Goal: Communication & Community: Answer question/provide support

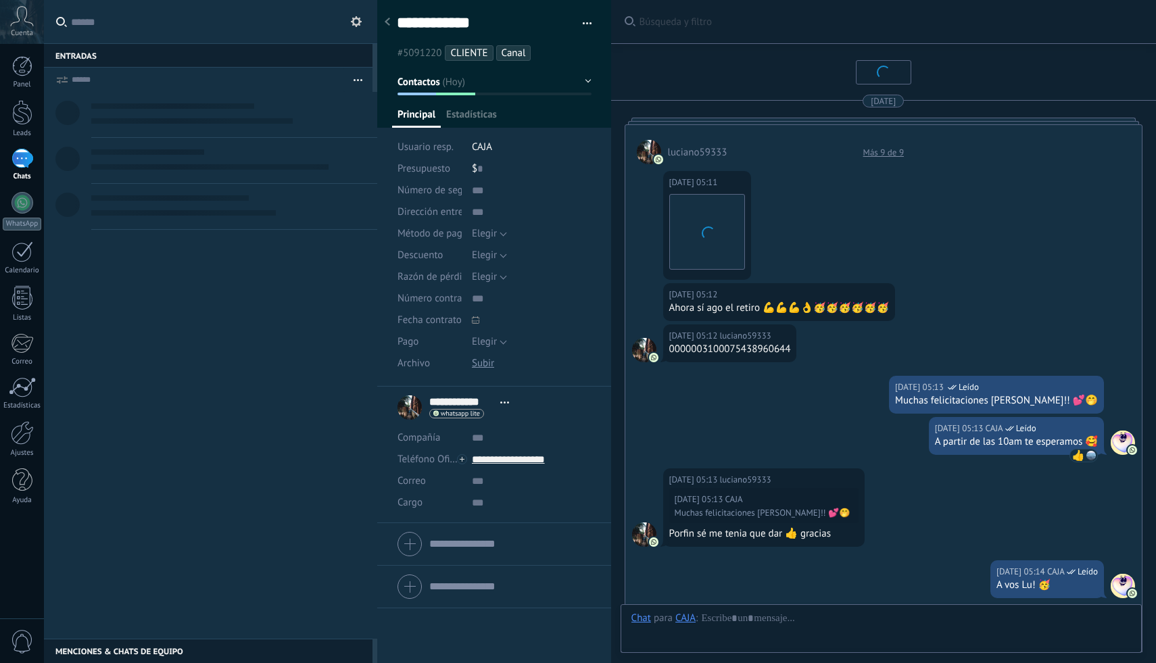
scroll to position [20, 0]
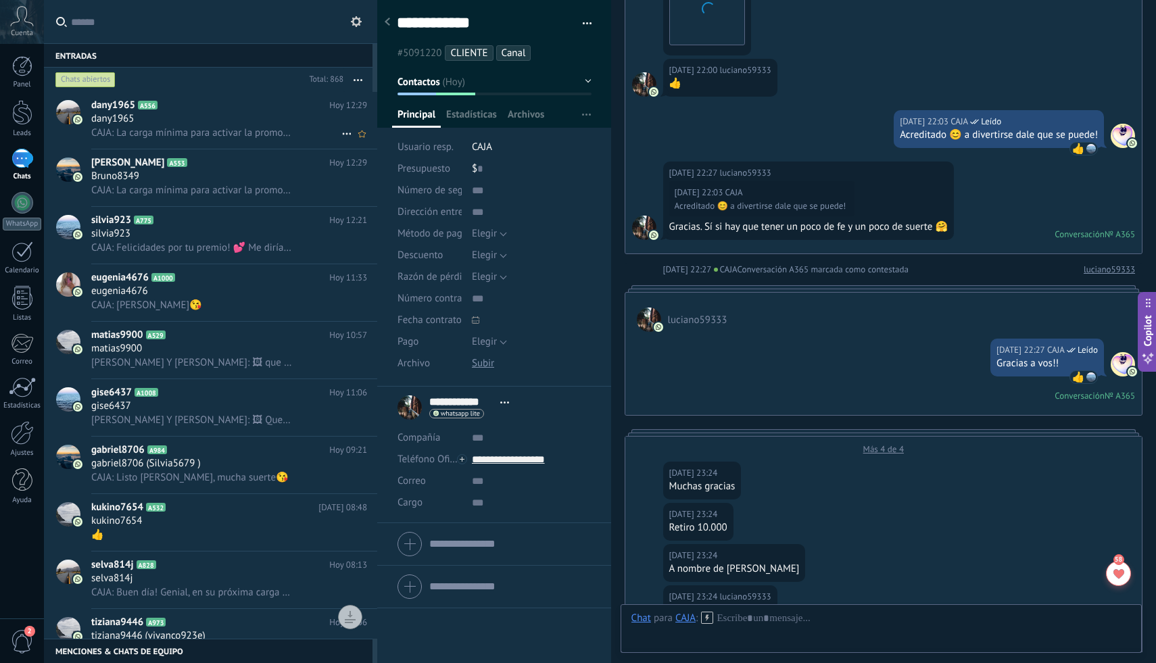
click at [245, 140] on h3 "CAJA: La carga mínima para activar la promo es de $3.000🥳" at bounding box center [195, 133] width 208 height 14
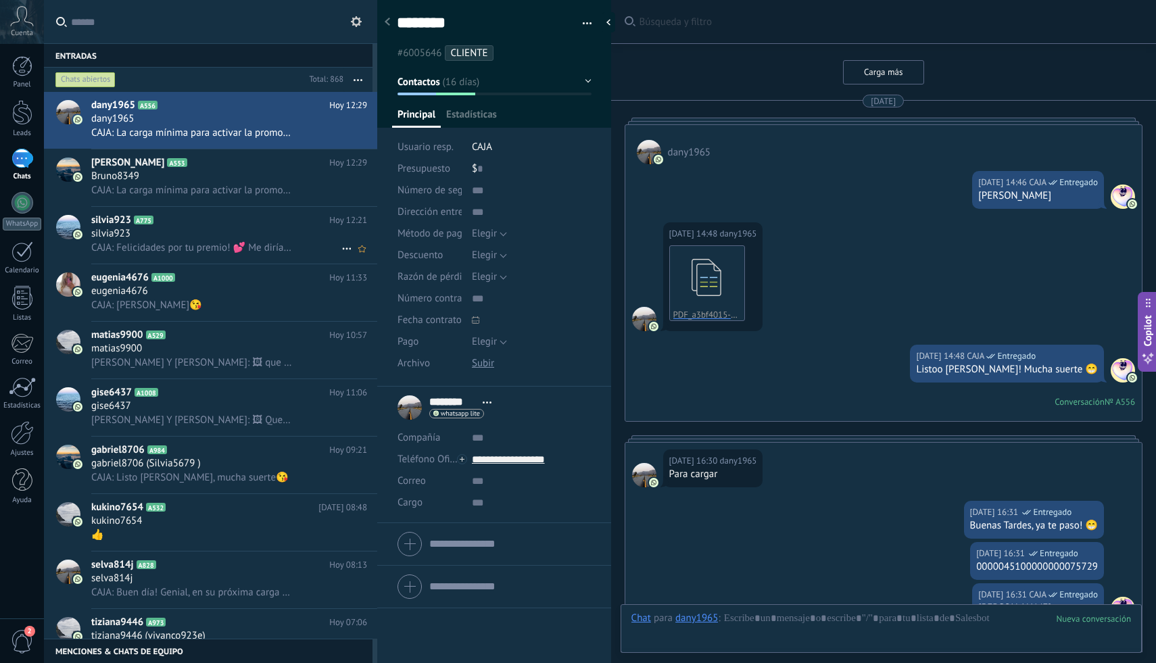
scroll to position [3243, 0]
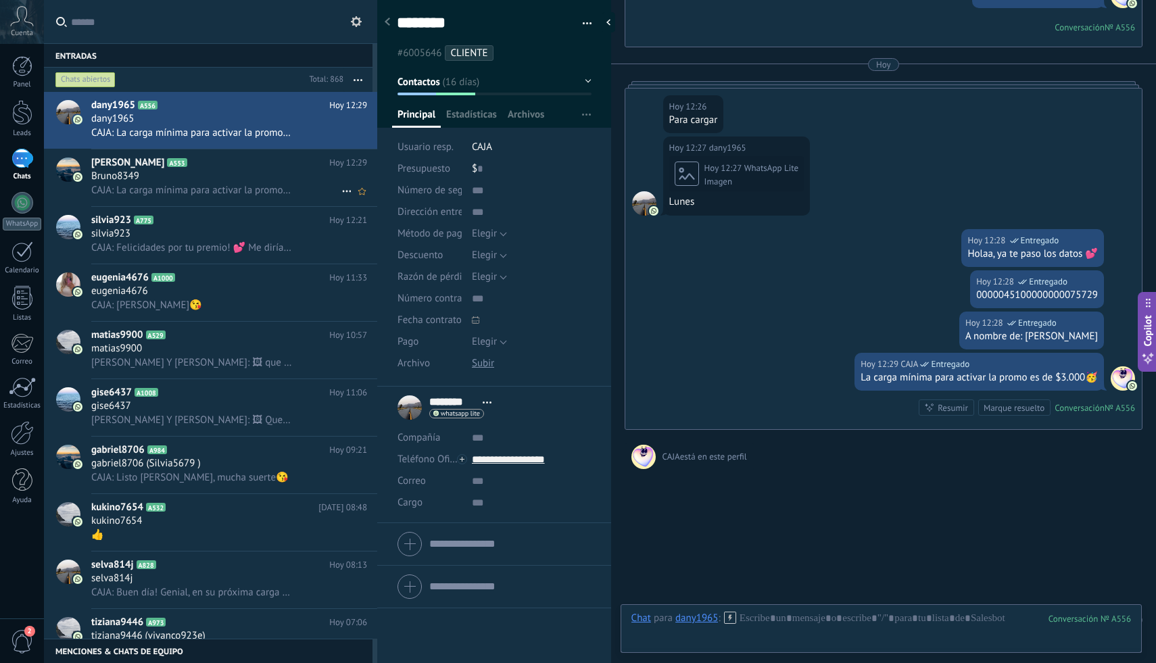
click at [283, 187] on span "CAJA: La carga mínima para activar la promo es de $3.000🥳" at bounding box center [191, 190] width 201 height 13
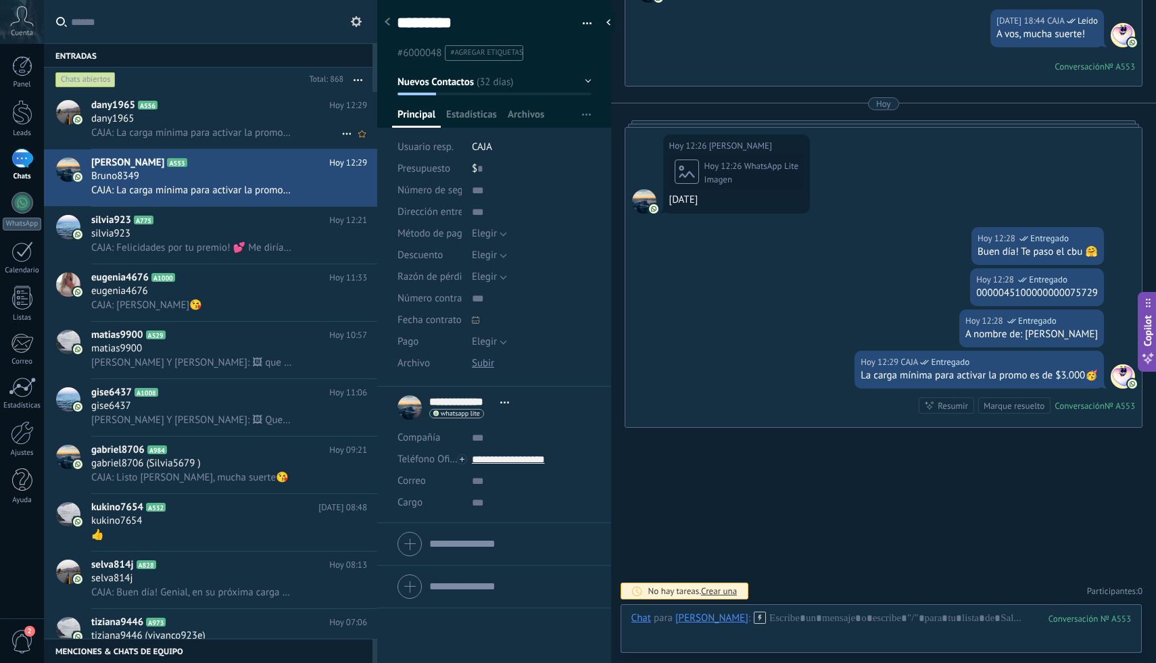
click at [297, 130] on div "CAJA: La carga mínima para activar la promo es de $3.000🥳" at bounding box center [229, 133] width 276 height 14
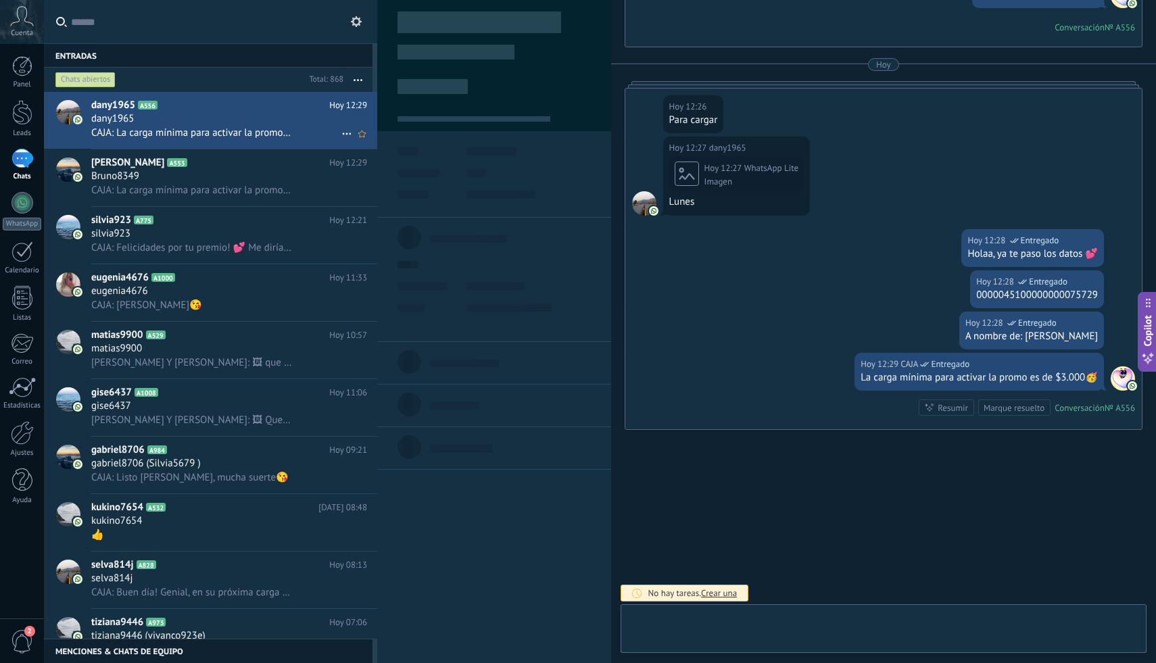
scroll to position [20, 0]
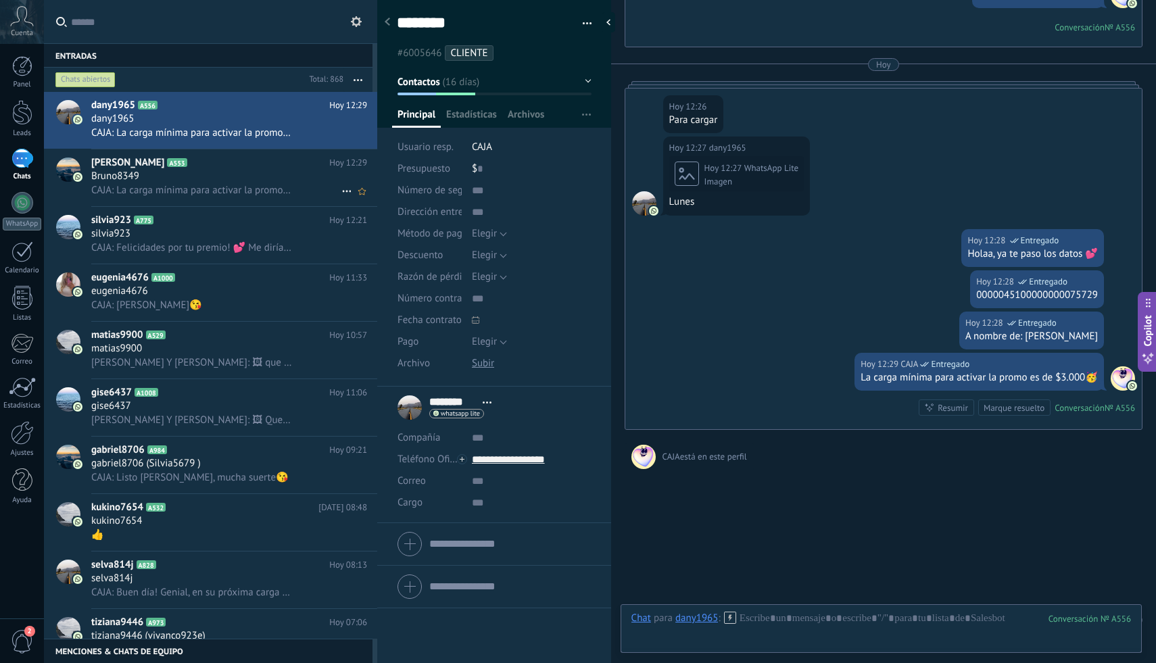
click at [253, 189] on span "CAJA: La carga mínima para activar la promo es de $3.000🥳" at bounding box center [191, 190] width 201 height 13
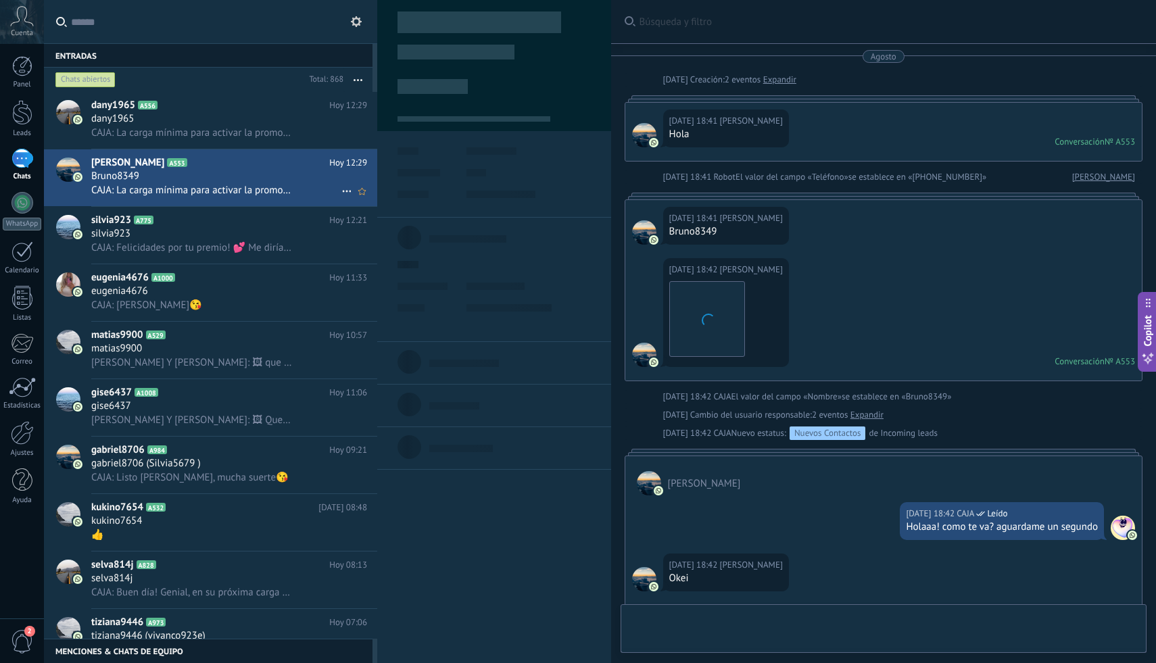
scroll to position [783, 0]
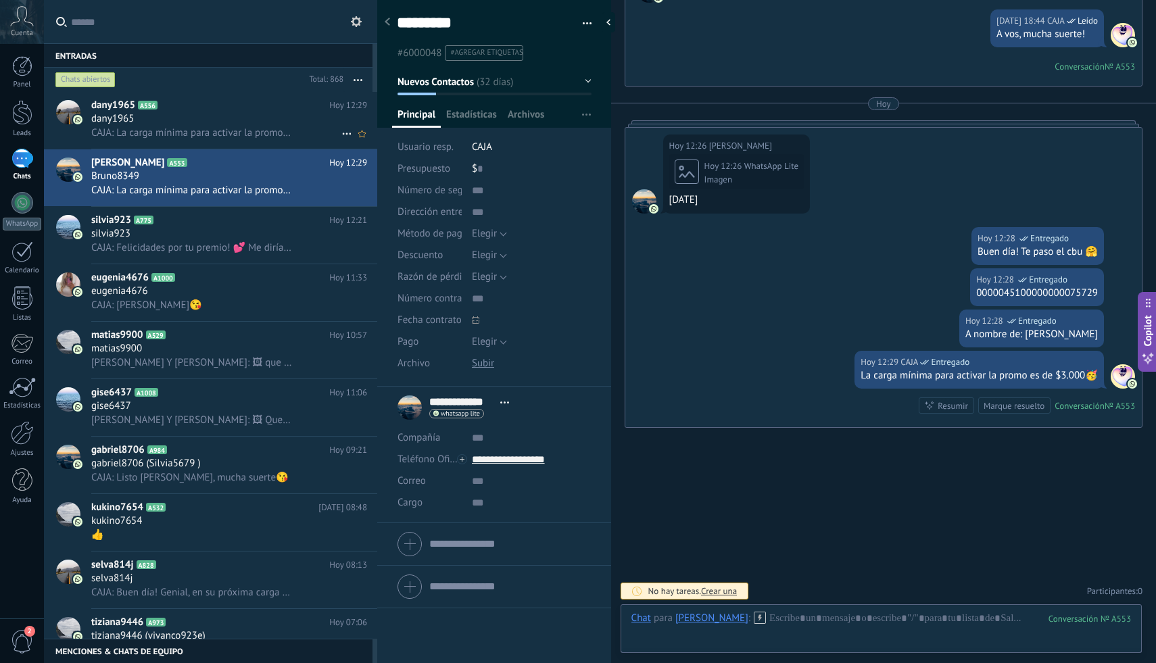
click at [280, 129] on span "CAJA: La carga mínima para activar la promo es de $3.000🥳" at bounding box center [191, 132] width 201 height 13
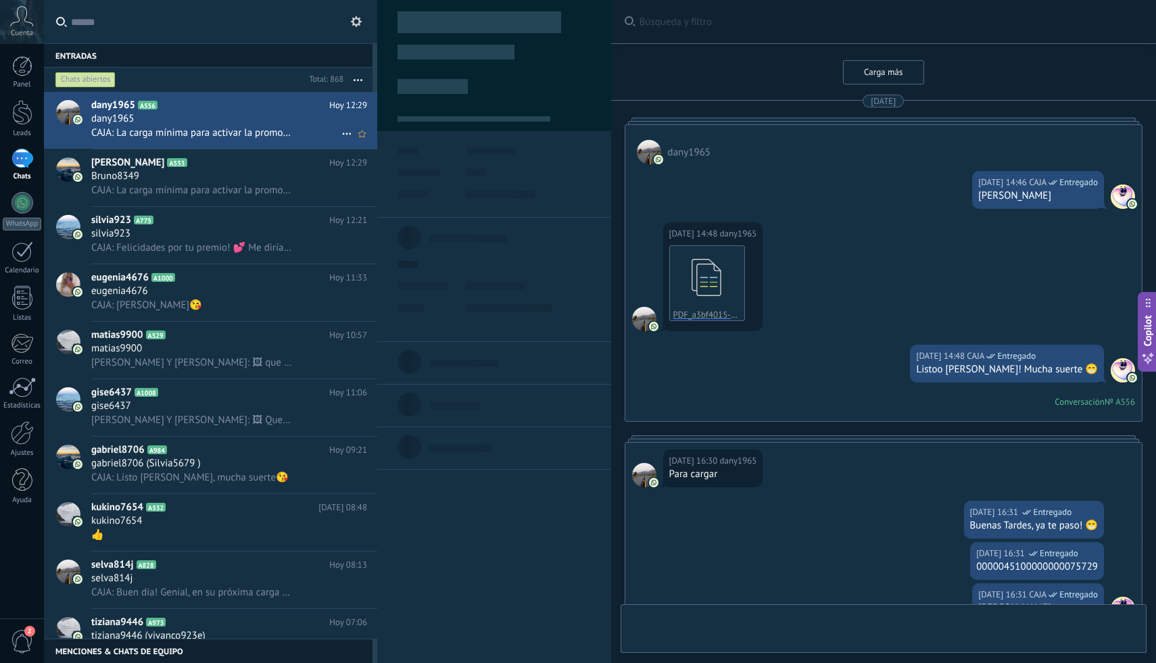
type textarea "********"
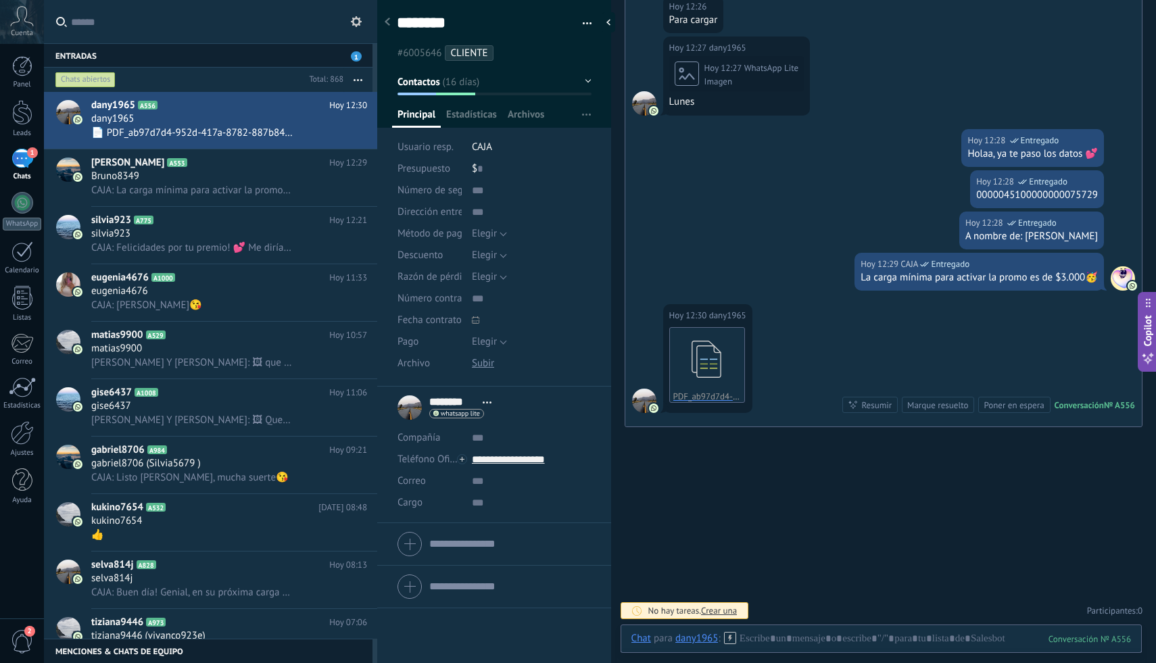
scroll to position [3340, 0]
